Goal: Task Accomplishment & Management: Complete application form

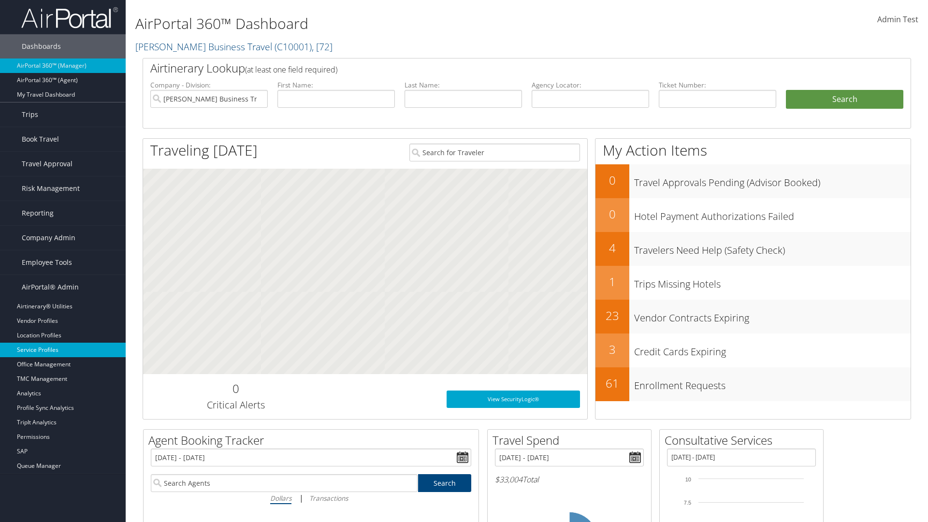
click at [63, 350] on link "Service Profiles" at bounding box center [63, 350] width 126 height 15
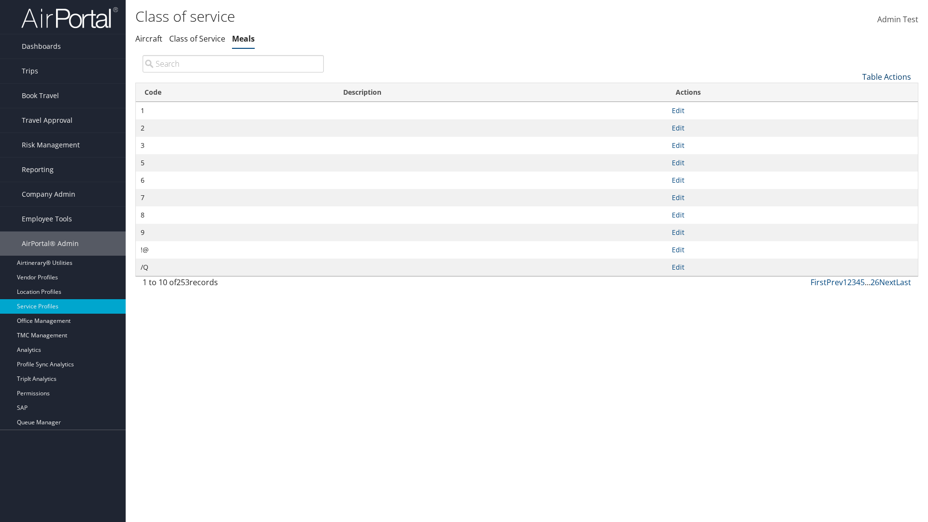
click at [887, 76] on link "Table Actions" at bounding box center [886, 77] width 49 height 11
click at [854, 91] on link "New Record" at bounding box center [854, 92] width 127 height 16
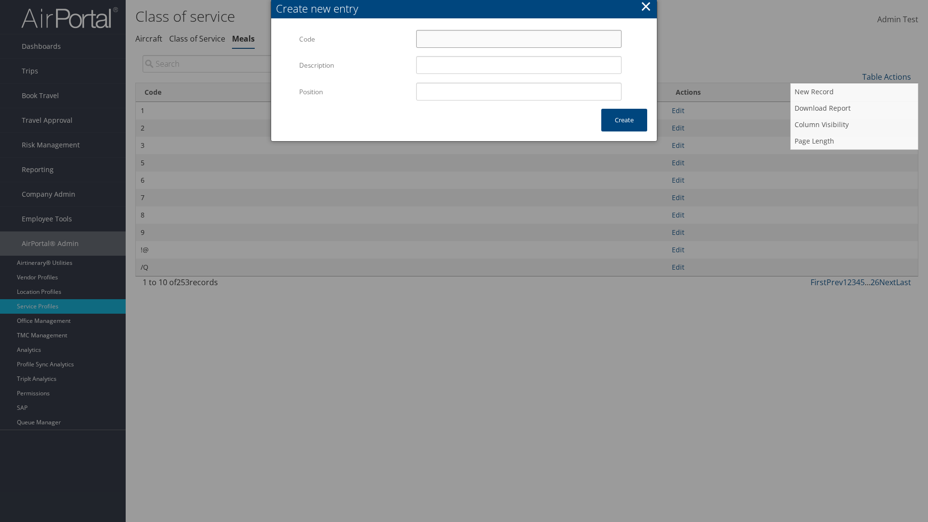
click at [519, 39] on input "Code" at bounding box center [518, 39] width 205 height 18
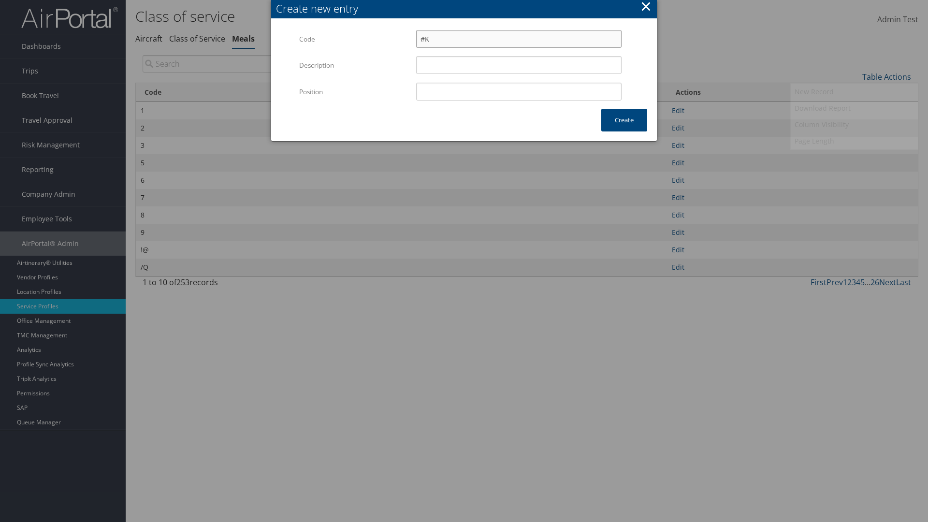
type input "#K"
click at [519, 91] on input "Position" at bounding box center [518, 92] width 205 height 18
type input "12"
type input "#K"
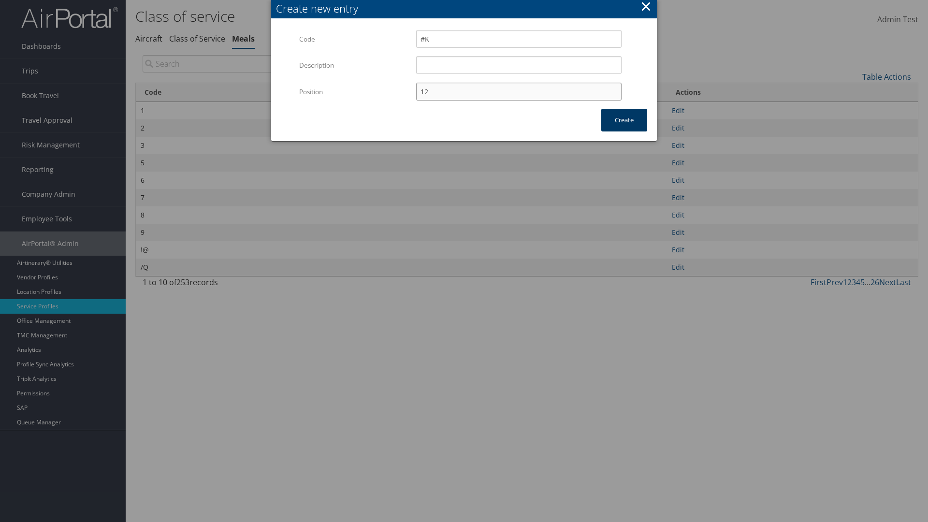
type input "12"
click at [624, 120] on button "Create" at bounding box center [624, 120] width 46 height 23
